Goal: Task Accomplishment & Management: Manage account settings

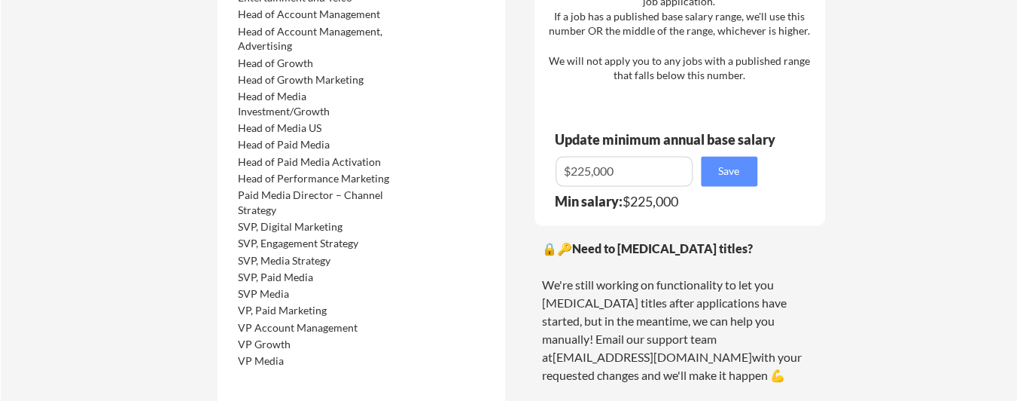
scroll to position [1205, 0]
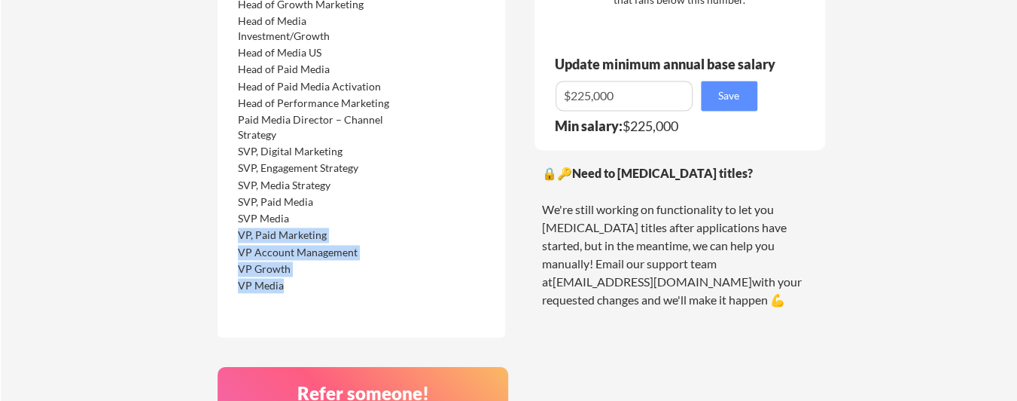
drag, startPoint x: 273, startPoint y: 283, endPoint x: 243, endPoint y: 208, distance: 80.8
click at [243, 209] on div "Agency Lead, Partnerships Chief Media Officer Director, Media Director, Perform…" at bounding box center [329, 13] width 190 height 558
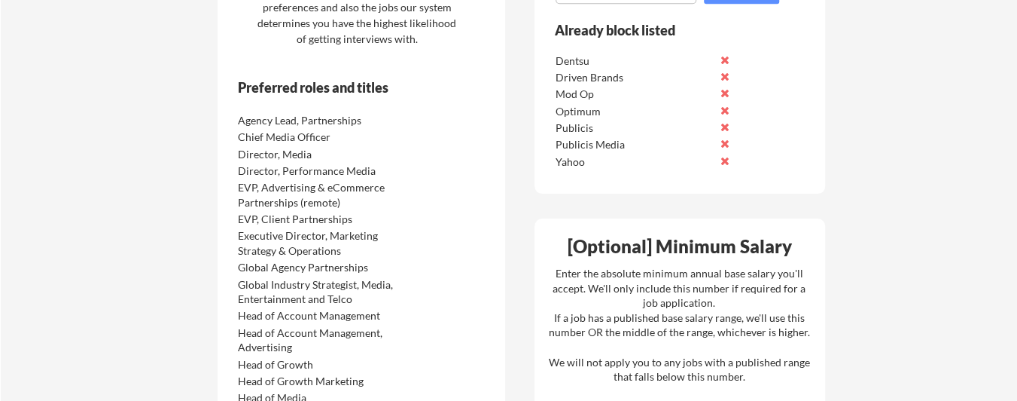
scroll to position [753, 0]
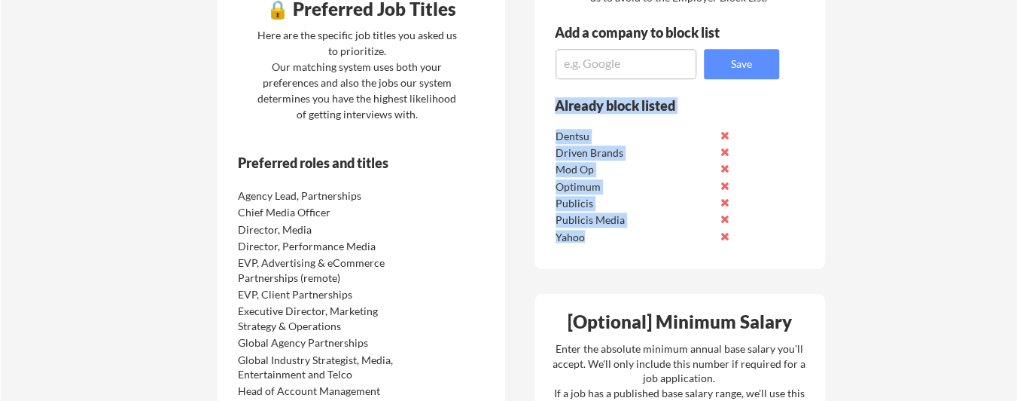
drag, startPoint x: 547, startPoint y: 121, endPoint x: 767, endPoint y: 242, distance: 251.4
click at [761, 242] on div "Already block listed Dentsu Driven Brands Mod Op Optimum Publicis Publicis Medi…" at bounding box center [657, 177] width 245 height 160
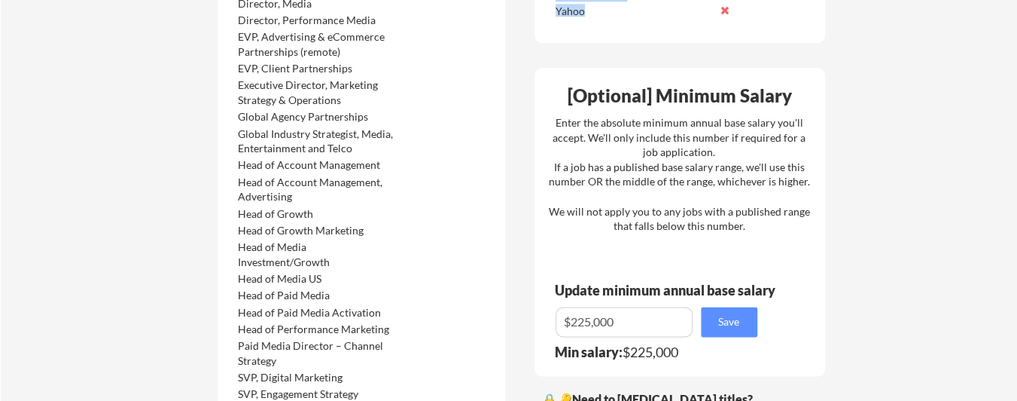
scroll to position [1054, 0]
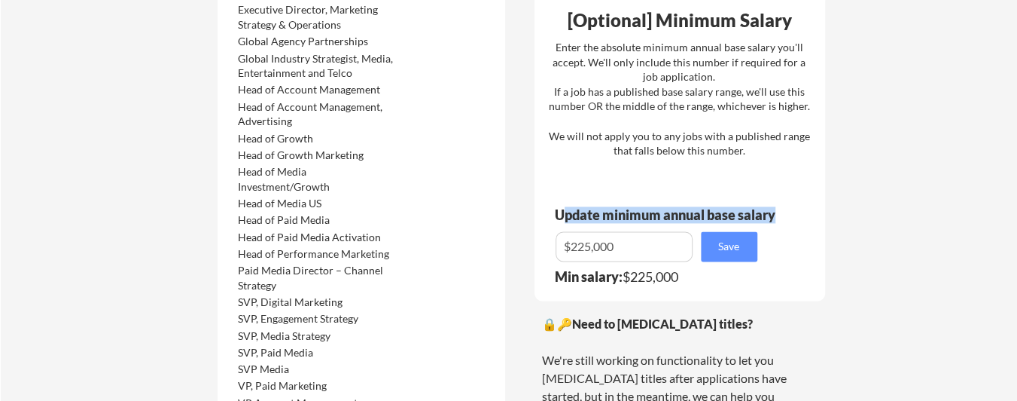
drag, startPoint x: 568, startPoint y: 215, endPoint x: 796, endPoint y: 212, distance: 228.2
click at [796, 212] on div "Update minimum annual base salary" at bounding box center [668, 219] width 267 height 23
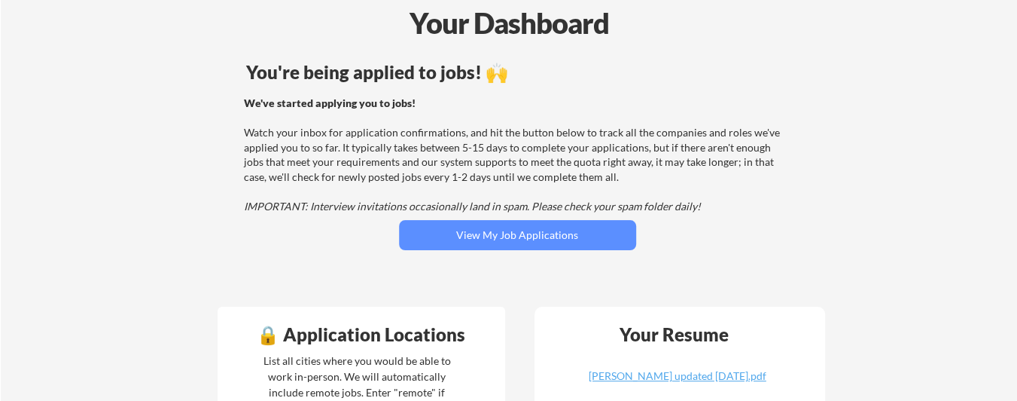
scroll to position [0, 0]
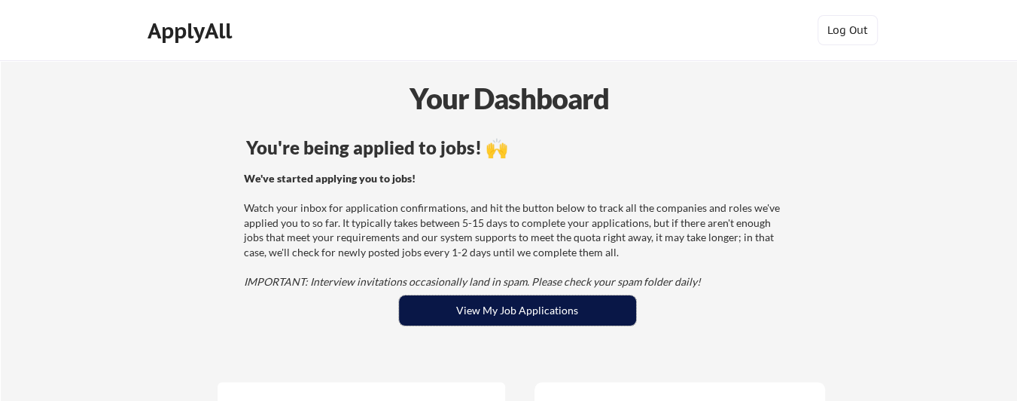
click at [446, 307] on button "View My Job Applications" at bounding box center [517, 310] width 237 height 30
